Goal: Transaction & Acquisition: Book appointment/travel/reservation

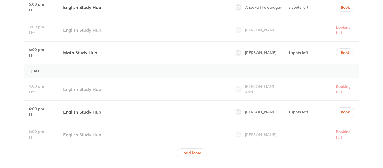
scroll to position [1796, 0]
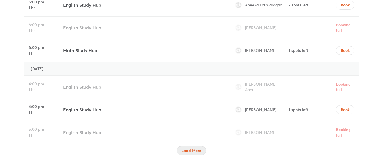
click at [189, 148] on span "Load More" at bounding box center [192, 151] width 20 height 6
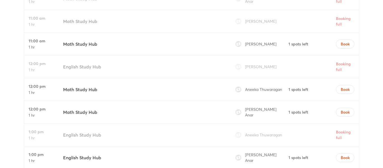
scroll to position [2173, 0]
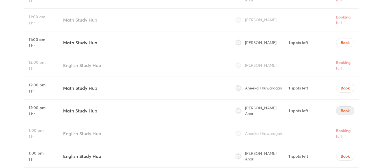
click at [341, 108] on span "Book" at bounding box center [345, 111] width 9 height 6
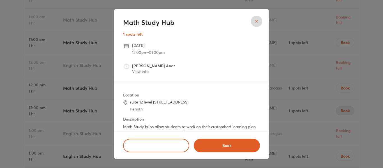
scroll to position [45, 0]
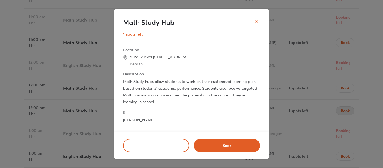
click at [258, 23] on icon "close" at bounding box center [257, 21] width 4 height 4
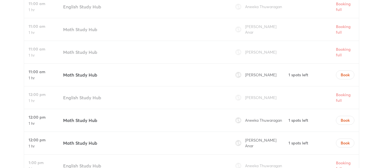
scroll to position [2139, 0]
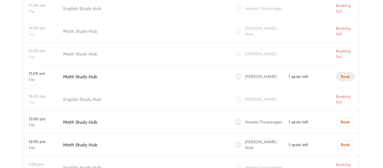
click at [344, 74] on span "Book" at bounding box center [345, 77] width 9 height 6
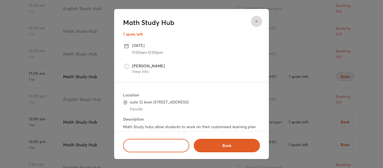
scroll to position [45, 0]
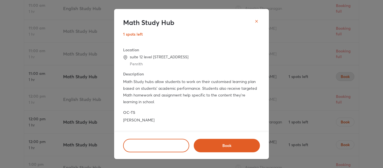
click at [260, 24] on button "close" at bounding box center [256, 21] width 11 height 11
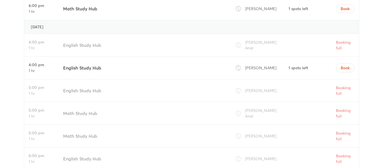
scroll to position [1838, 0]
click at [345, 65] on span "Book" at bounding box center [345, 68] width 9 height 6
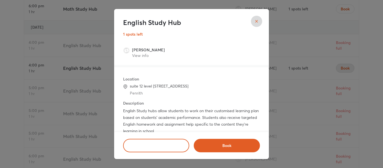
scroll to position [13, 0]
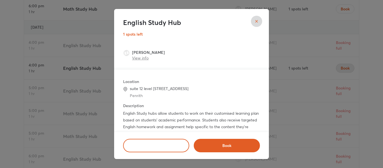
click at [138, 57] on link "View info" at bounding box center [140, 57] width 17 height 5
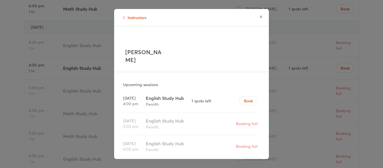
click at [180, 104] on div "English Study Hub Penrith" at bounding box center [168, 101] width 46 height 22
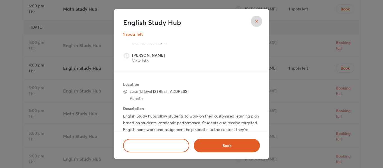
scroll to position [7, 0]
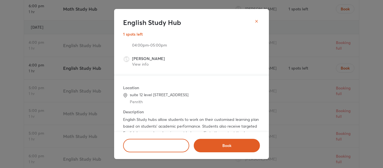
click at [257, 22] on icon "close" at bounding box center [257, 21] width 4 height 4
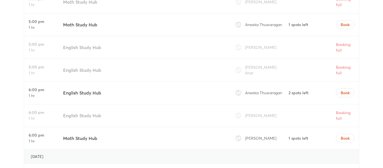
scroll to position [1729, 0]
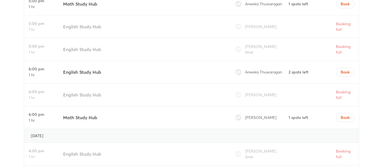
click at [291, 69] on h4 "2 spots left" at bounding box center [299, 72] width 20 height 6
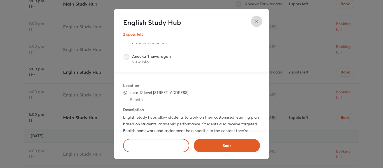
scroll to position [12, 0]
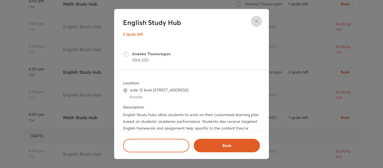
click at [143, 61] on link "View info" at bounding box center [140, 59] width 17 height 5
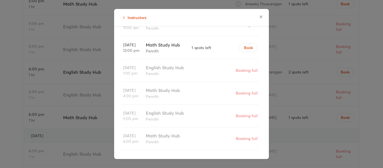
scroll to position [0, 0]
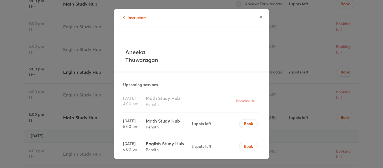
click at [262, 20] on button "button" at bounding box center [261, 16] width 11 height 11
